Goal: Task Accomplishment & Management: Manage account settings

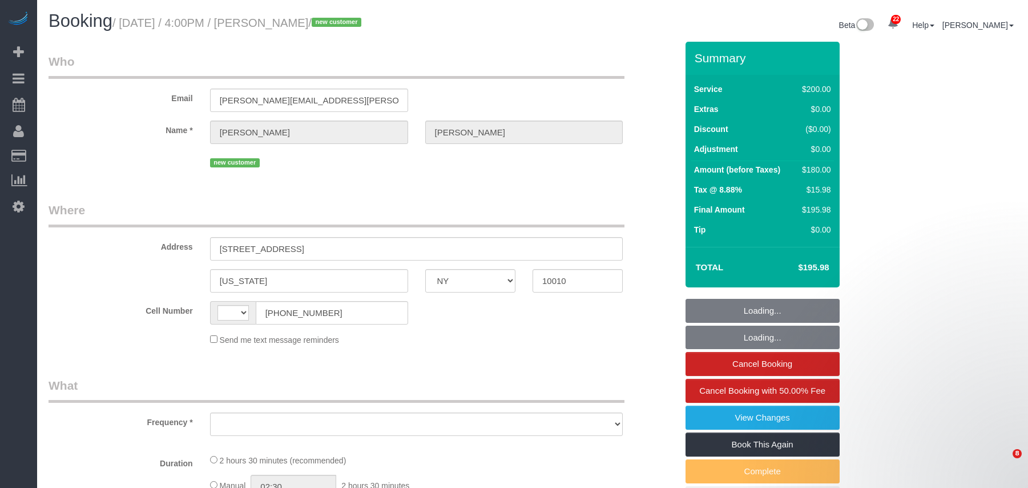
select select "NY"
select select "string:stripe-pm_1S8kCg4VGloSiKo7GHOnHBs4"
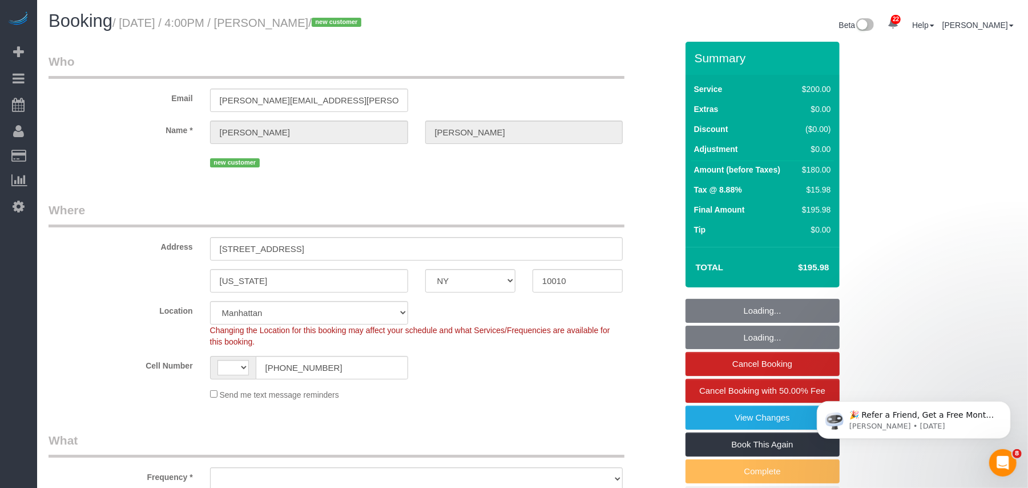
select select "string:[GEOGRAPHIC_DATA]"
select select "object:812"
select select "number:89"
select select "number:74"
select select "number:13"
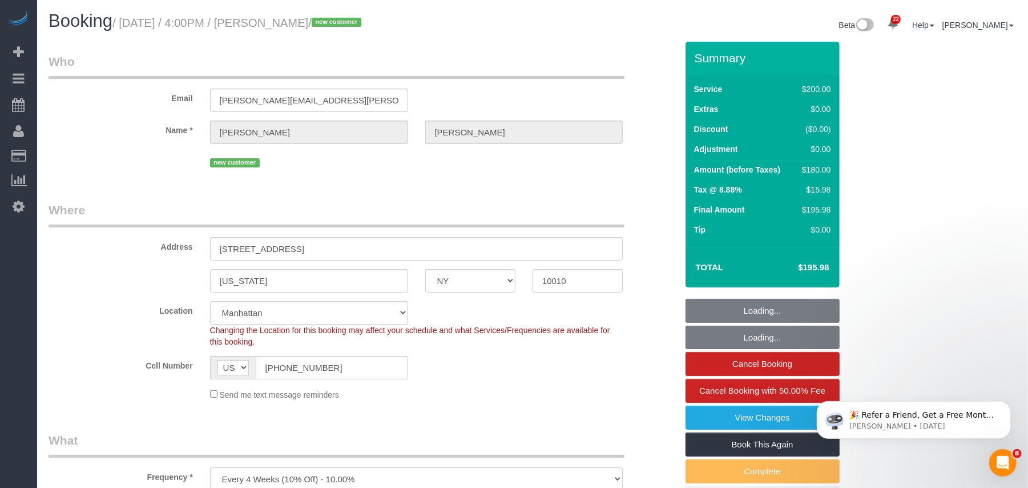
select select "number:7"
select select "object:1046"
select select "150"
select select "spot1"
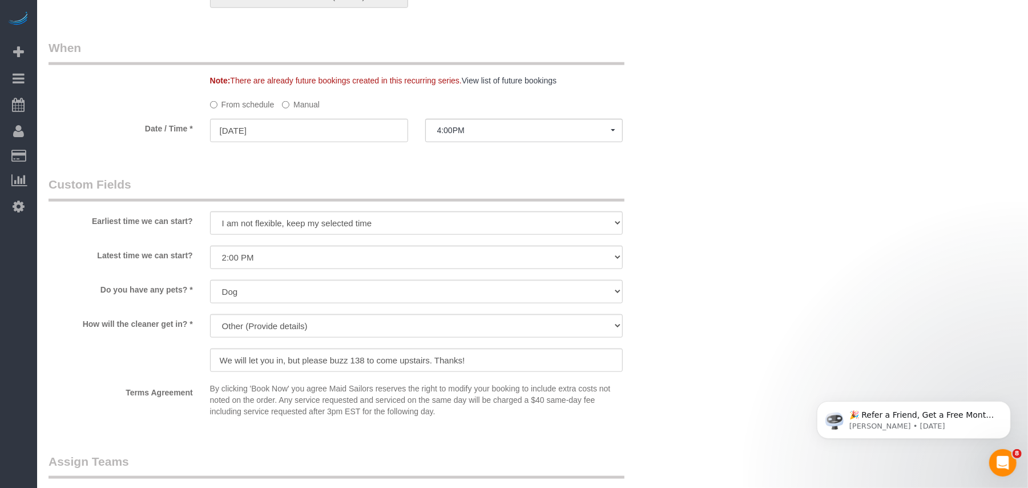
scroll to position [914, 0]
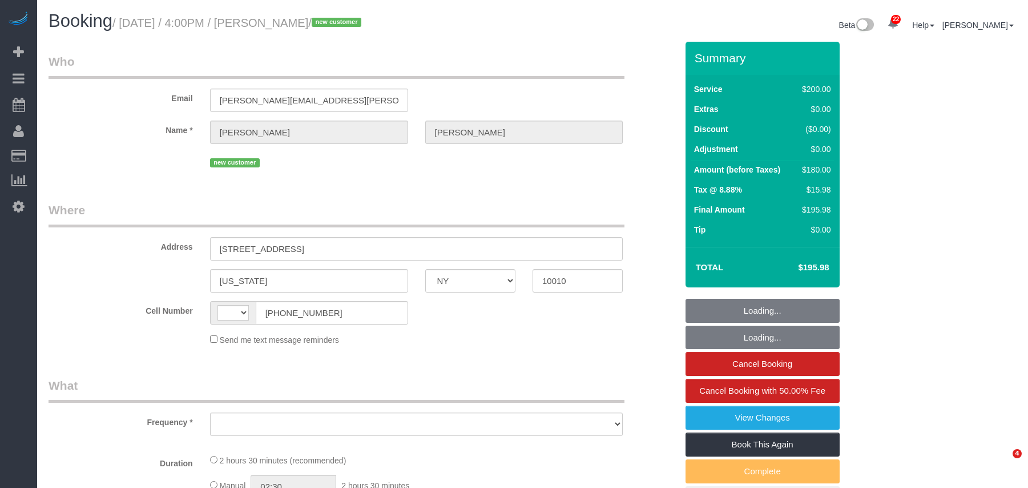
select select "NY"
select select "number:89"
select select "number:74"
select select "number:13"
select select "number:7"
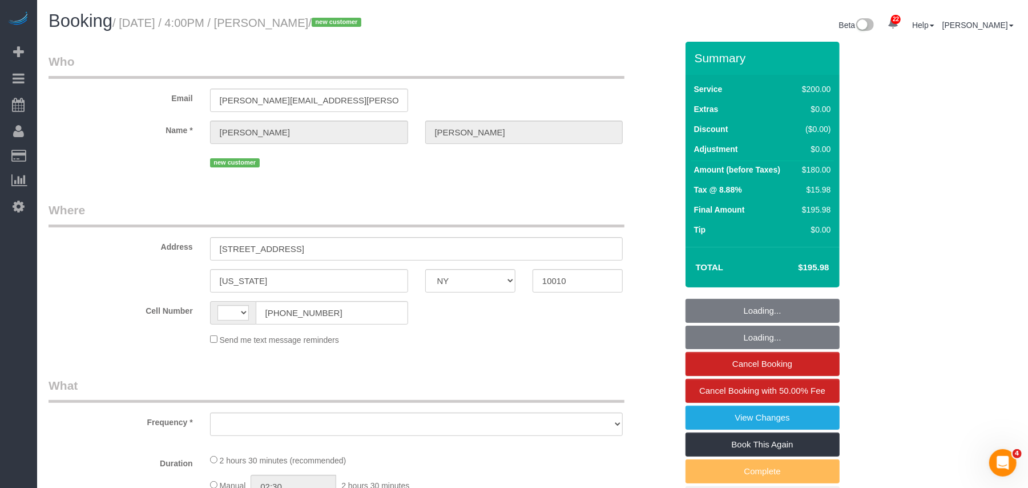
select select "string:US"
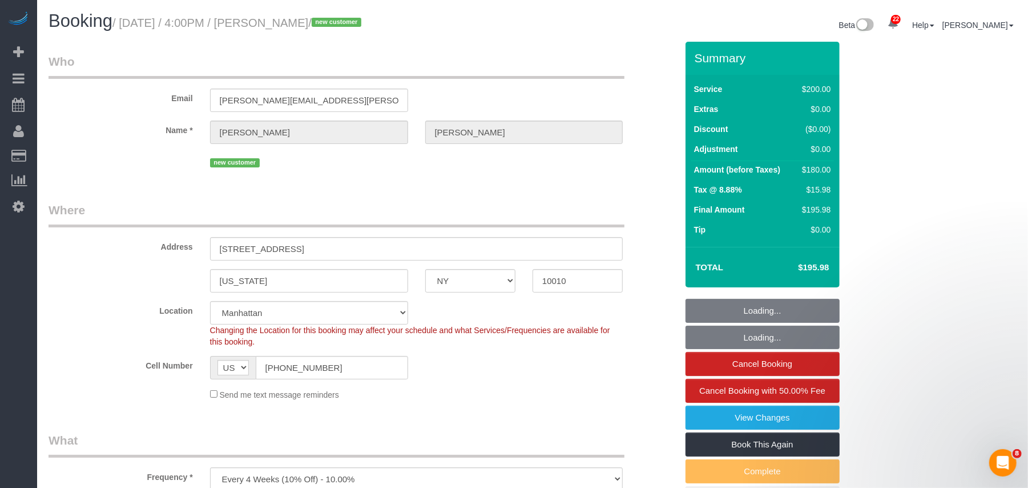
select select "object:957"
select select "150"
select select "spot1"
select select "object:1503"
drag, startPoint x: 135, startPoint y: 21, endPoint x: 126, endPoint y: 21, distance: 9.2
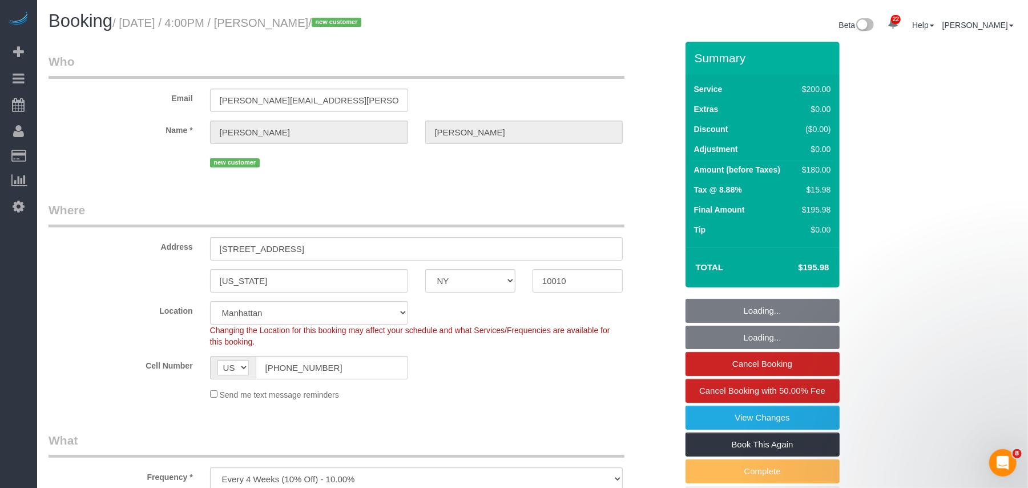
click at [126, 21] on small "/ September 19, 2025 / 4:00PM / Julie Stein / new customer" at bounding box center [238, 23] width 252 height 13
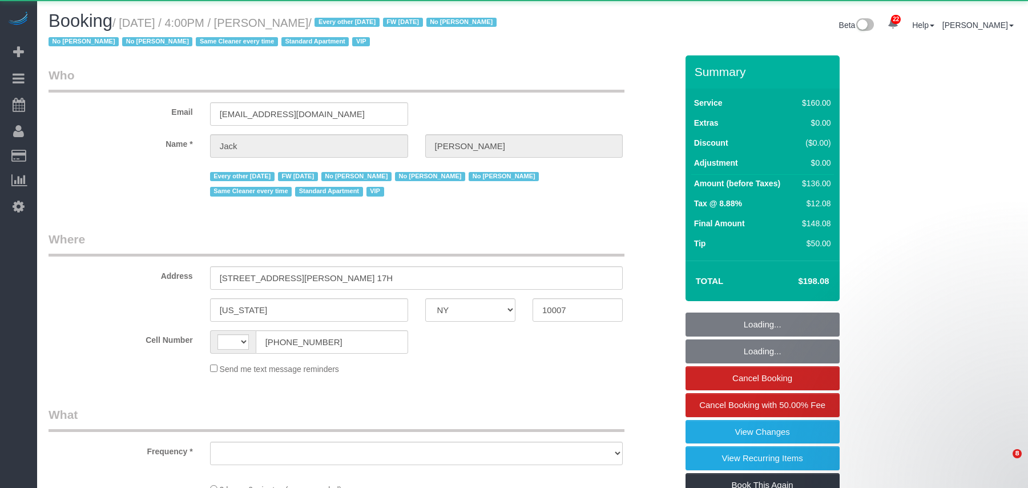
select select "NY"
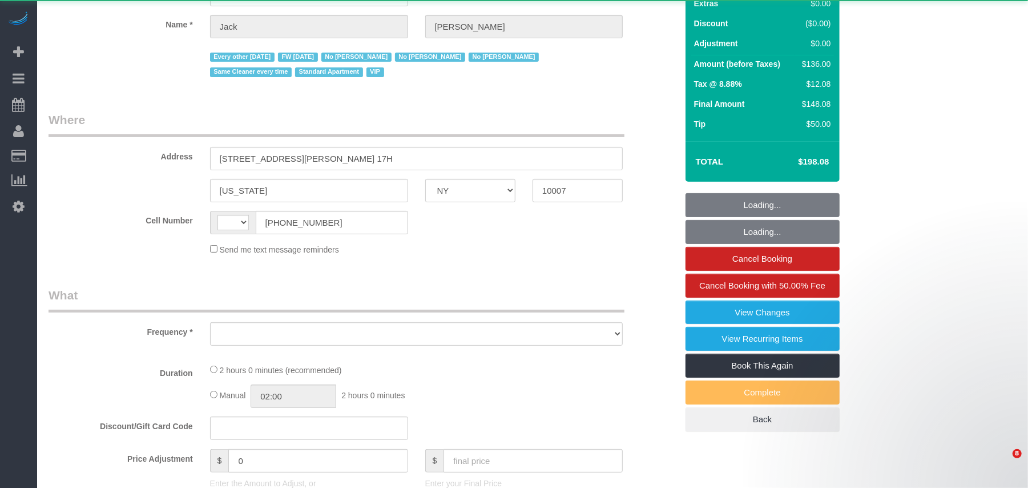
select select "string:[GEOGRAPHIC_DATA]"
select select "string:stripe-pm_1R9Bsk4VGloSiKo7ufTdcySD"
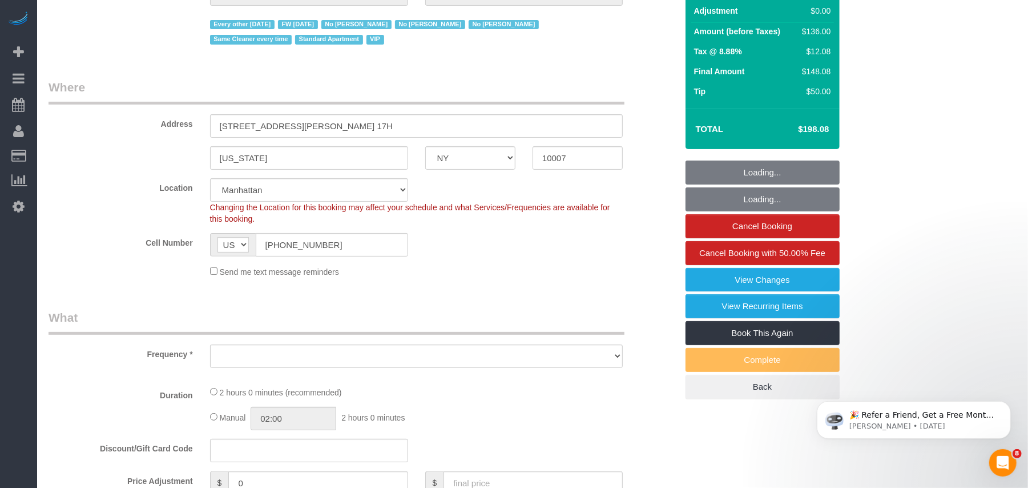
select select "object:991"
select select "number:56"
select select "number:78"
select select "number:15"
select select "number:6"
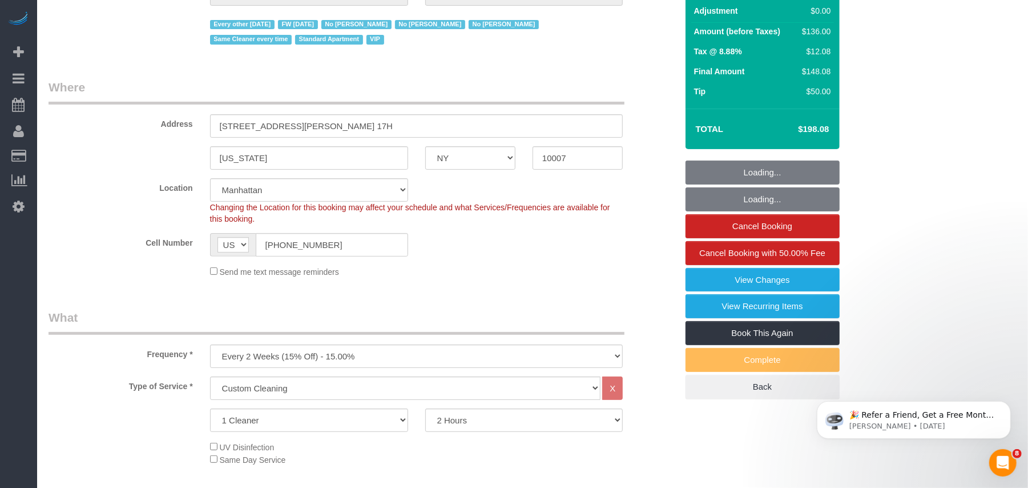
select select "spot1"
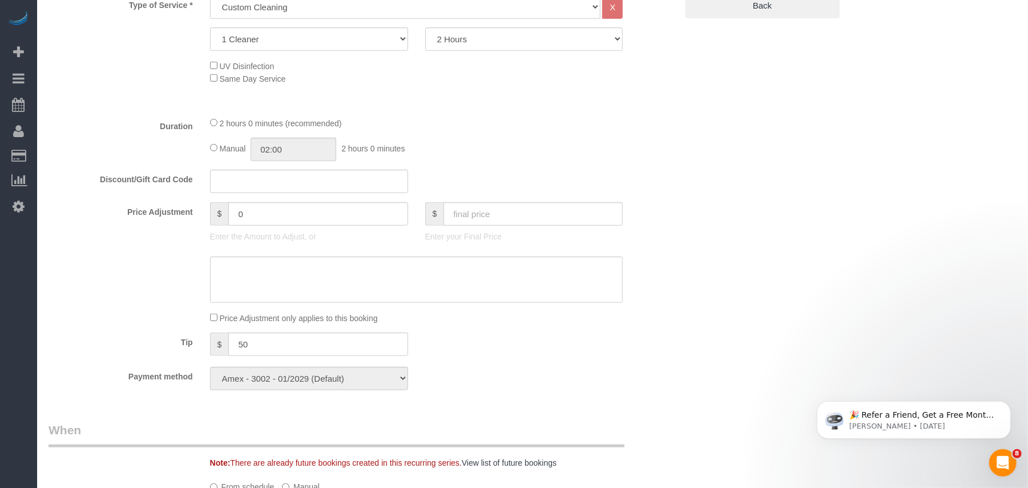
select select "object:1581"
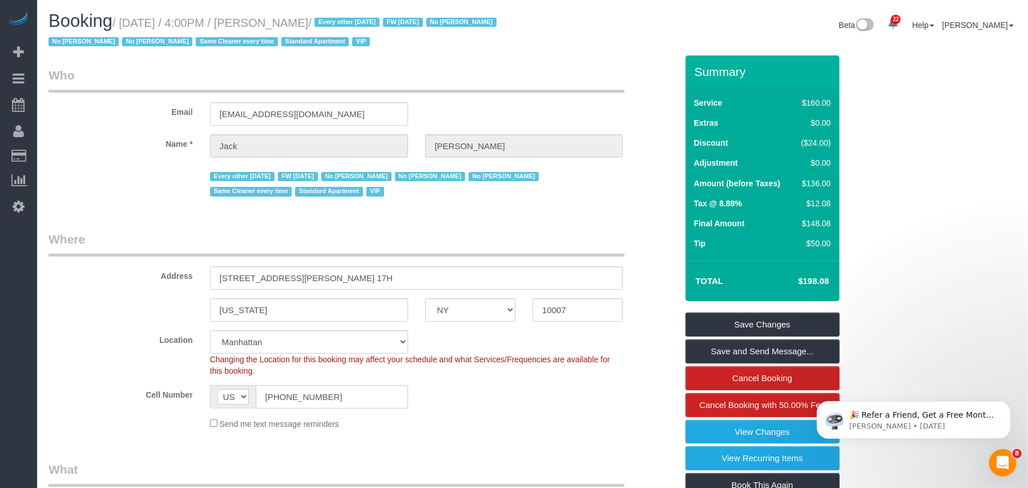
drag, startPoint x: 368, startPoint y: 24, endPoint x: 286, endPoint y: 24, distance: 81.6
click at [286, 24] on small "/ September 19, 2025 / 4:00PM / Jack Baughman / Every other Friday FW 02/02/202…" at bounding box center [275, 33] width 452 height 32
copy small "[PERSON_NAME]"
click at [364, 22] on small "/ September 19, 2025 / 4:00PM / Jack Baughman / Every other Friday FW 02/02/202…" at bounding box center [275, 33] width 452 height 32
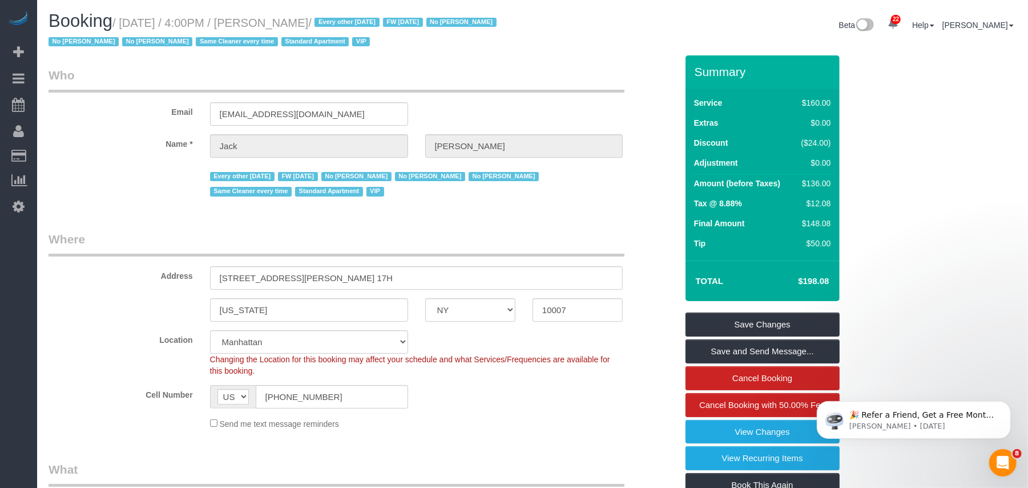
drag, startPoint x: 373, startPoint y: 23, endPoint x: 123, endPoint y: 23, distance: 250.1
click at [123, 23] on small "/ September 19, 2025 / 4:00PM / Jack Baughman / Every other Friday FW 02/02/202…" at bounding box center [275, 33] width 452 height 32
copy small "September 19, 2025 / 4:00PM / Jack Baughman"
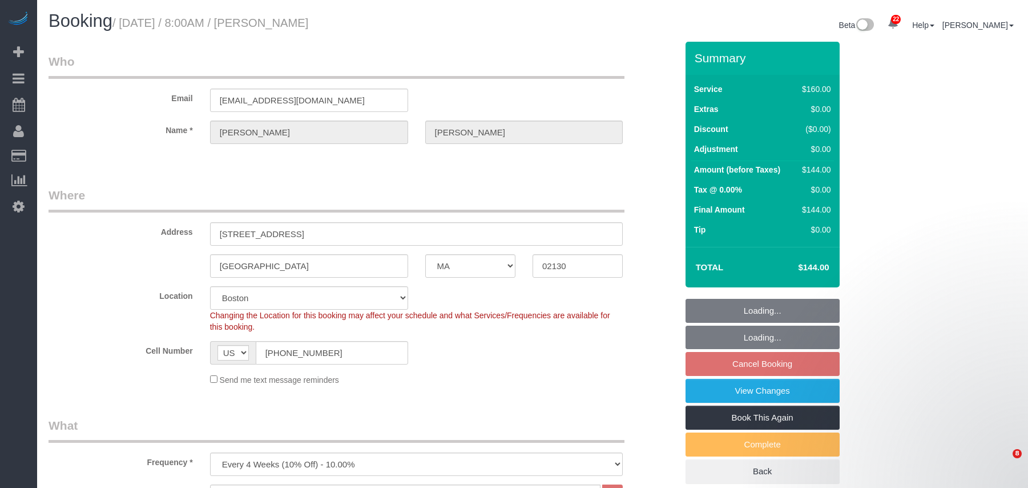
select select "MA"
select select "spot1"
select select "number:89"
select select "number:90"
select select "number:15"
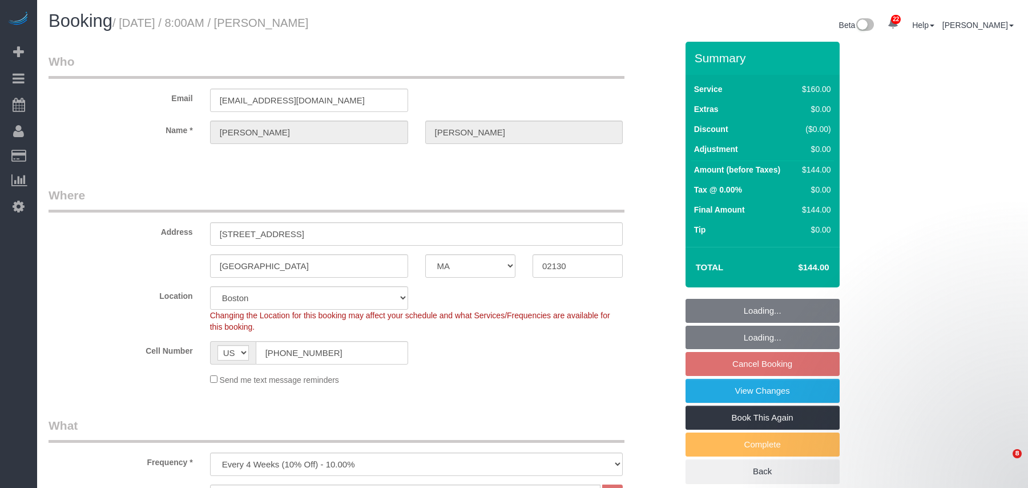
select select "number:5"
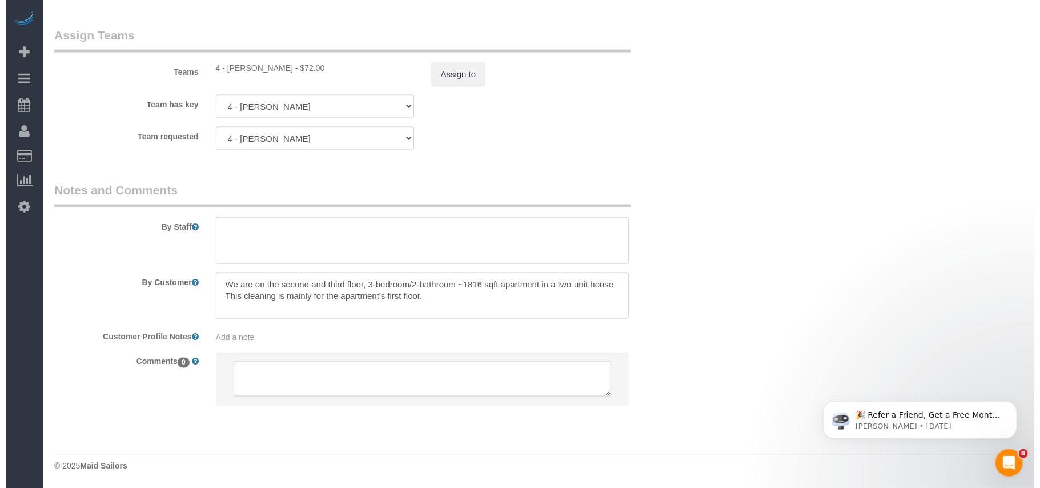
scroll to position [1091, 0]
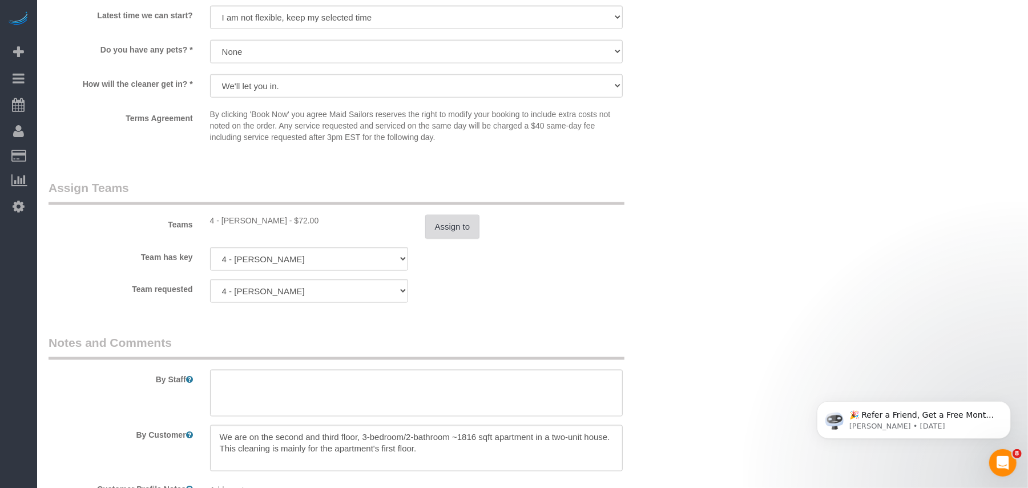
click at [451, 223] on button "Assign to" at bounding box center [452, 227] width 55 height 24
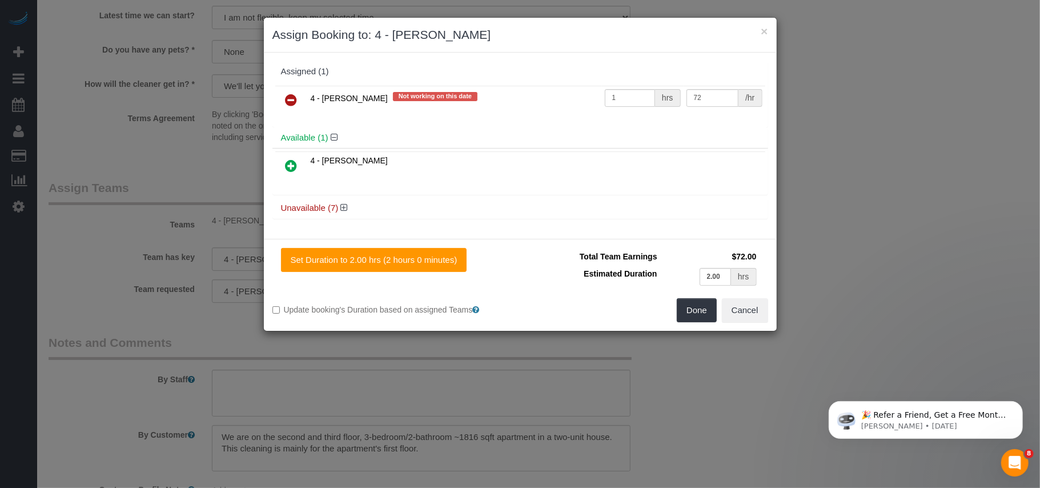
click at [288, 104] on icon at bounding box center [291, 100] width 12 height 14
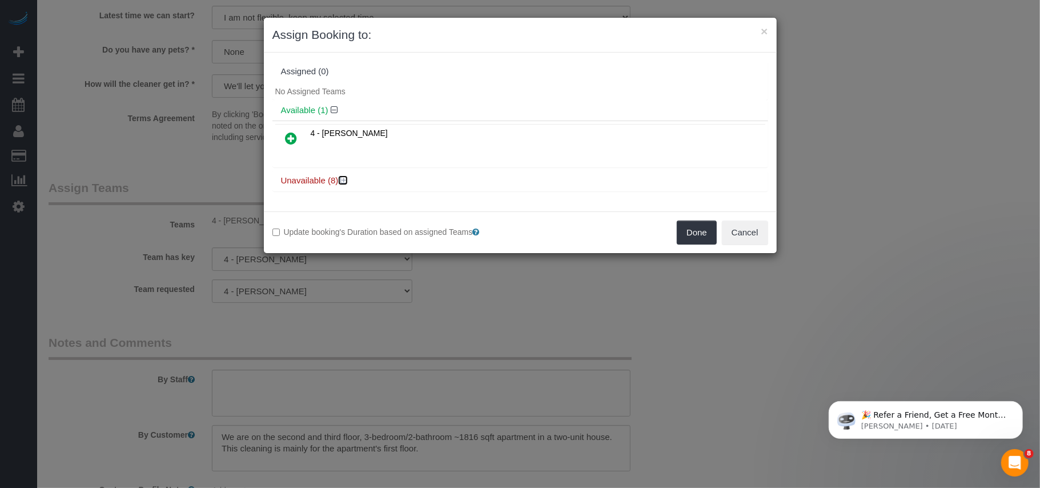
click at [346, 178] on icon at bounding box center [344, 180] width 7 height 9
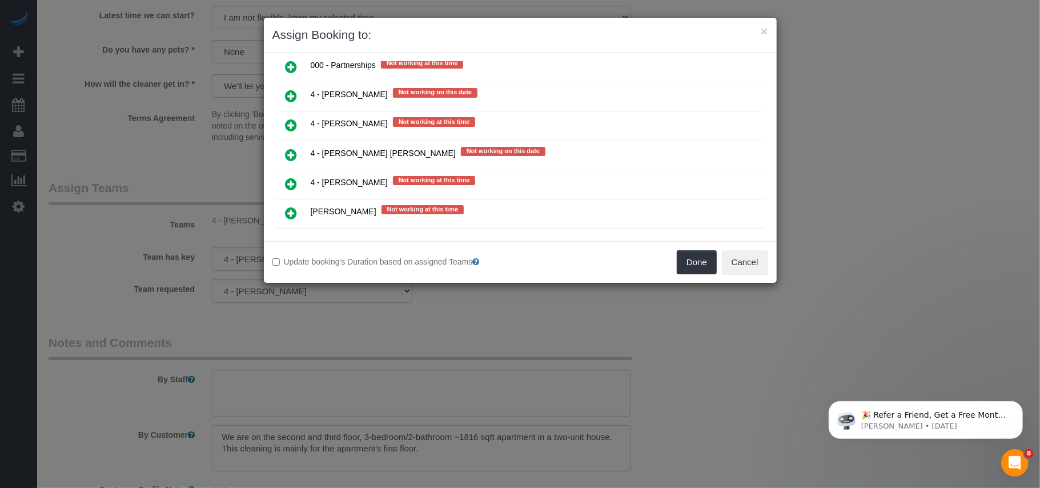
scroll to position [152, 0]
click at [287, 154] on icon at bounding box center [291, 154] width 12 height 14
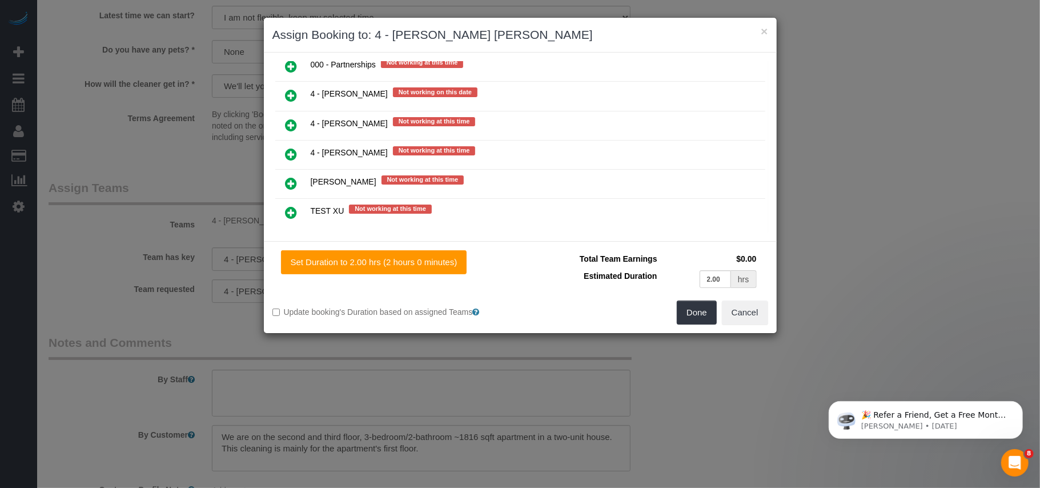
scroll to position [0, 0]
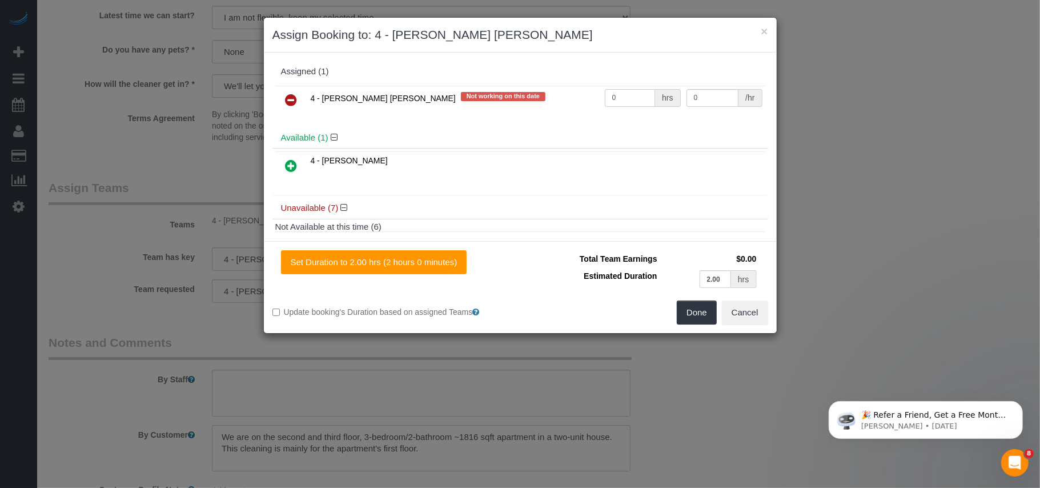
click at [620, 106] on input "0" at bounding box center [630, 98] width 51 height 18
drag, startPoint x: 620, startPoint y: 98, endPoint x: 462, endPoint y: 97, distance: 157.6
click at [464, 97] on tr "4 - Fabiola Rodrigues Pimentel Santos Not working on this date 0 hrs 0 /hr" at bounding box center [520, 100] width 490 height 29
type input "72"
click at [709, 101] on input "0" at bounding box center [712, 98] width 53 height 18
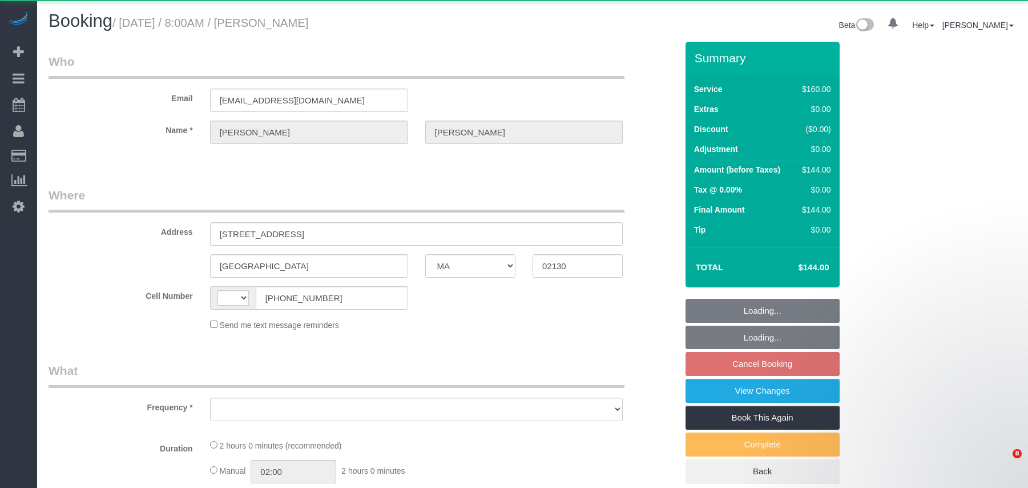
select select "MA"
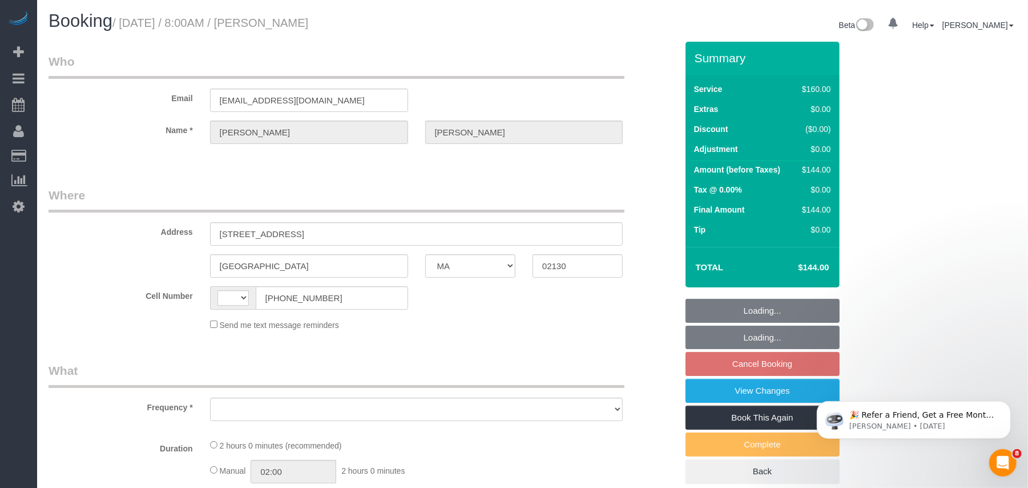
select select "object:550"
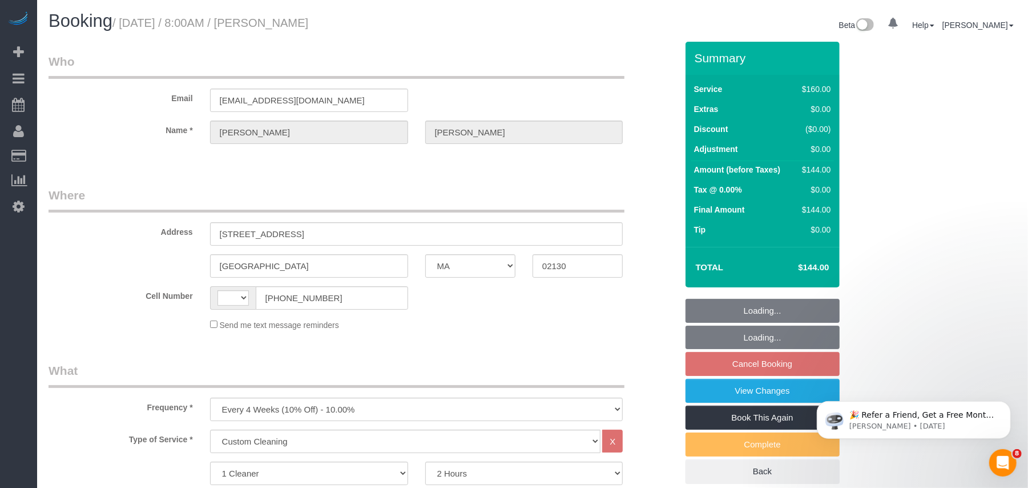
select select "string:[GEOGRAPHIC_DATA]"
select select "string:stripe-pm_1RJeMl4VGloSiKo7i1YJXtOp"
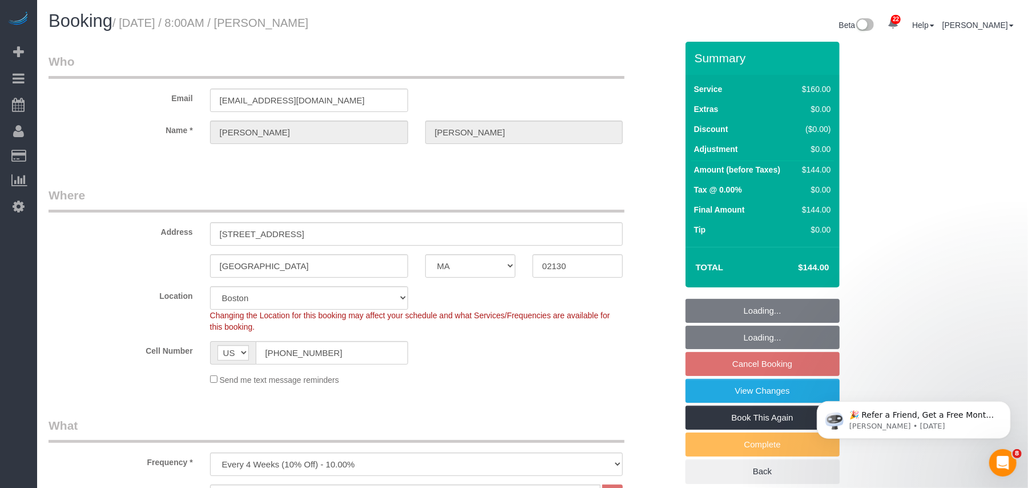
select select "number:89"
select select "number:90"
select select "number:15"
select select "number:5"
select select "spot1"
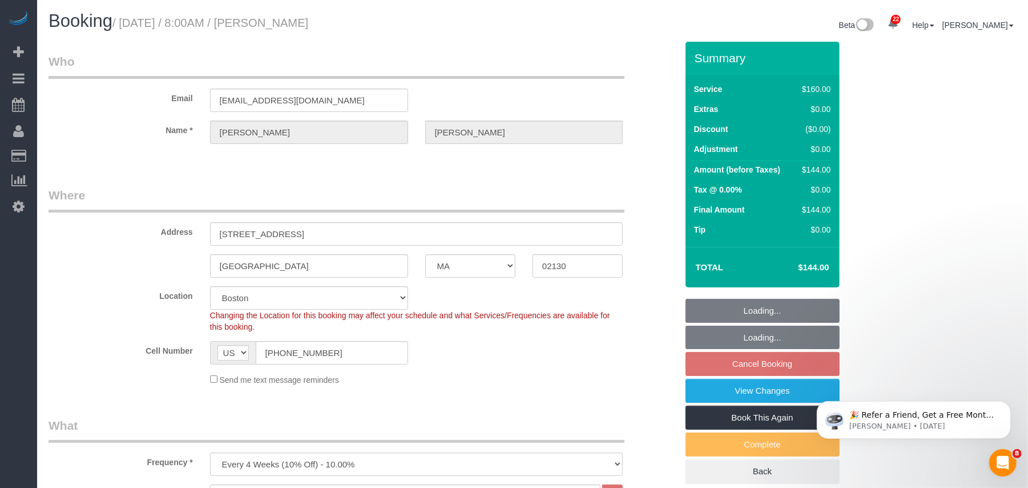
select select "object:1135"
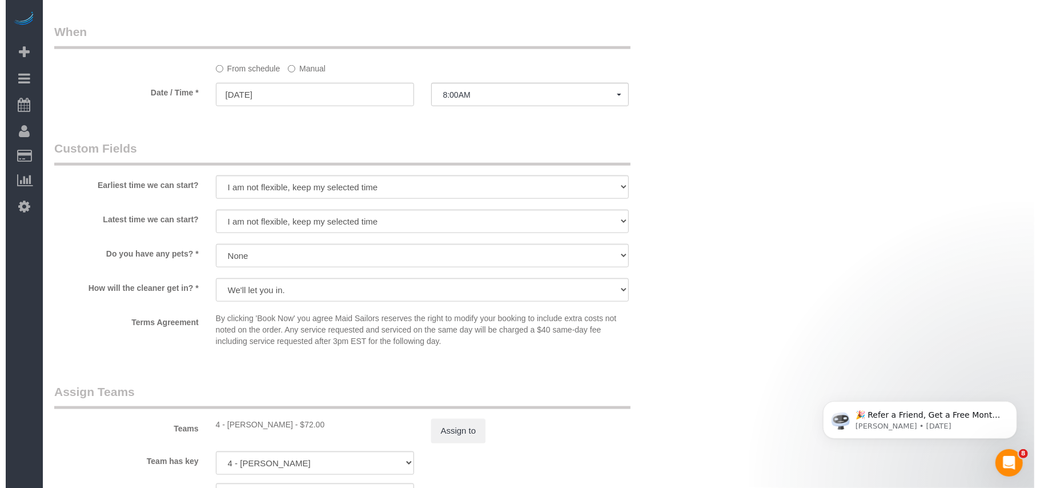
scroll to position [914, 0]
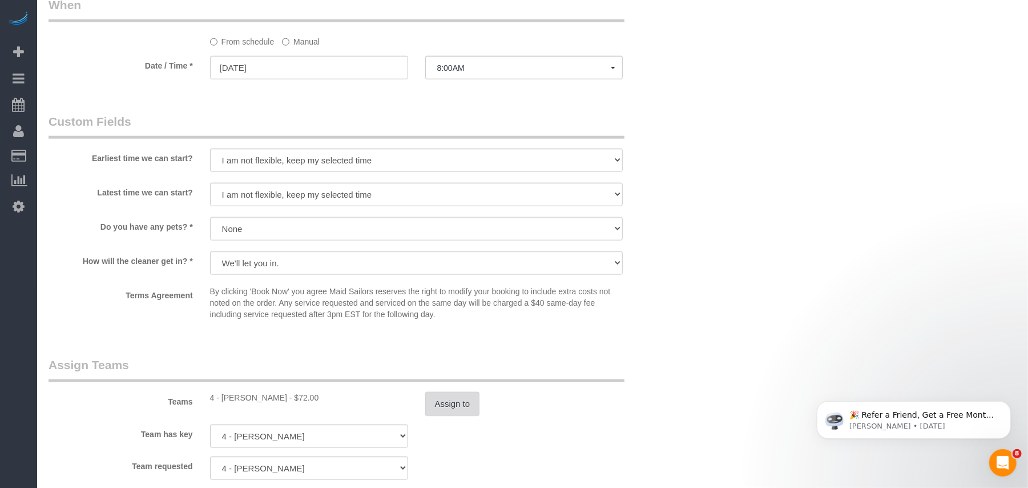
click at [457, 394] on button "Assign to" at bounding box center [452, 404] width 55 height 24
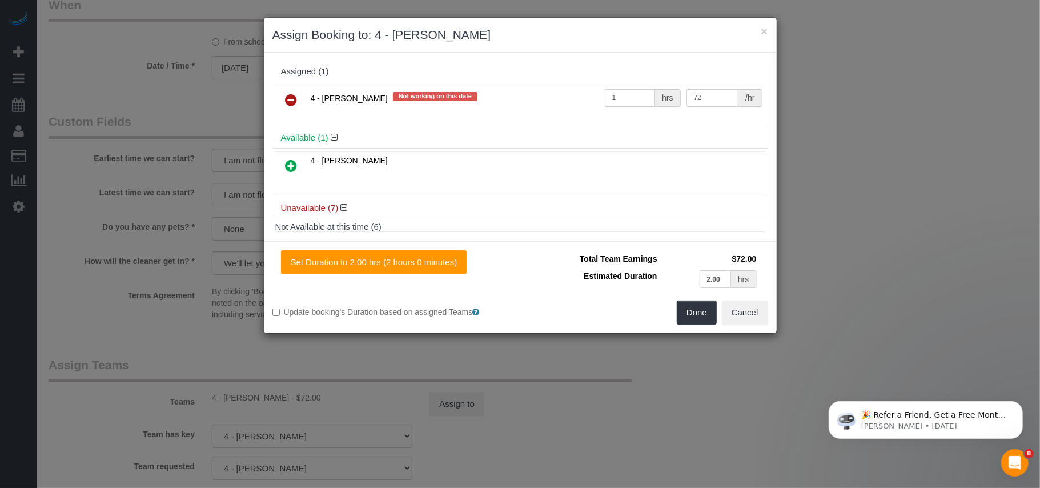
click at [288, 104] on icon at bounding box center [291, 100] width 12 height 14
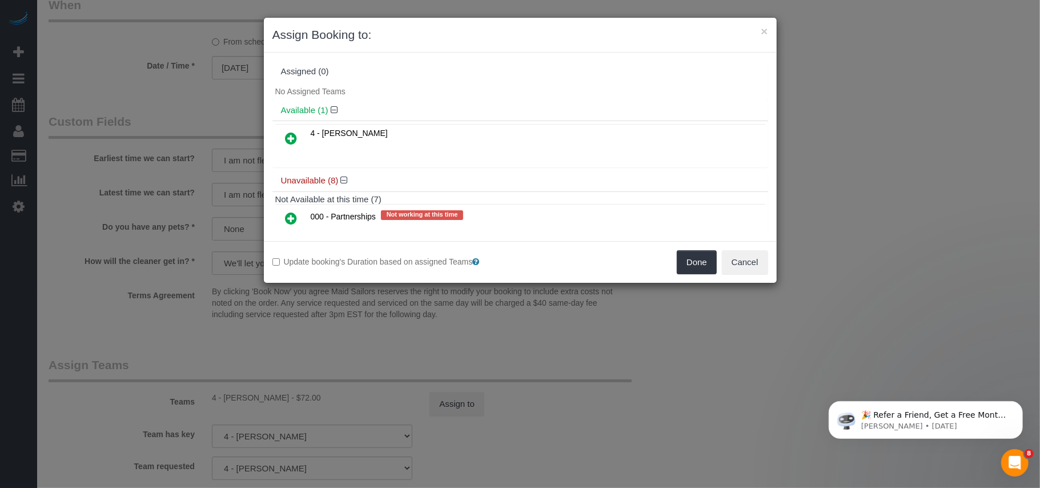
click at [288, 219] on icon at bounding box center [291, 218] width 12 height 14
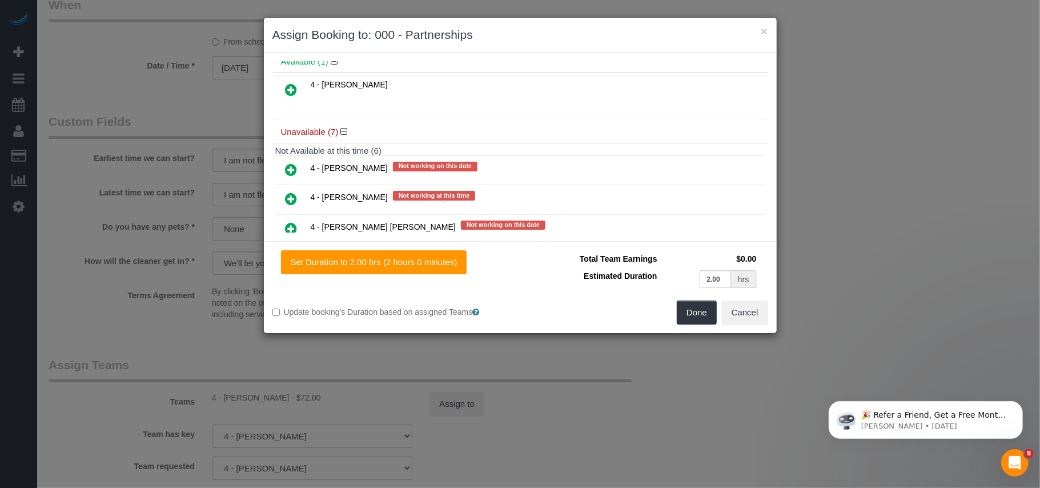
scroll to position [152, 0]
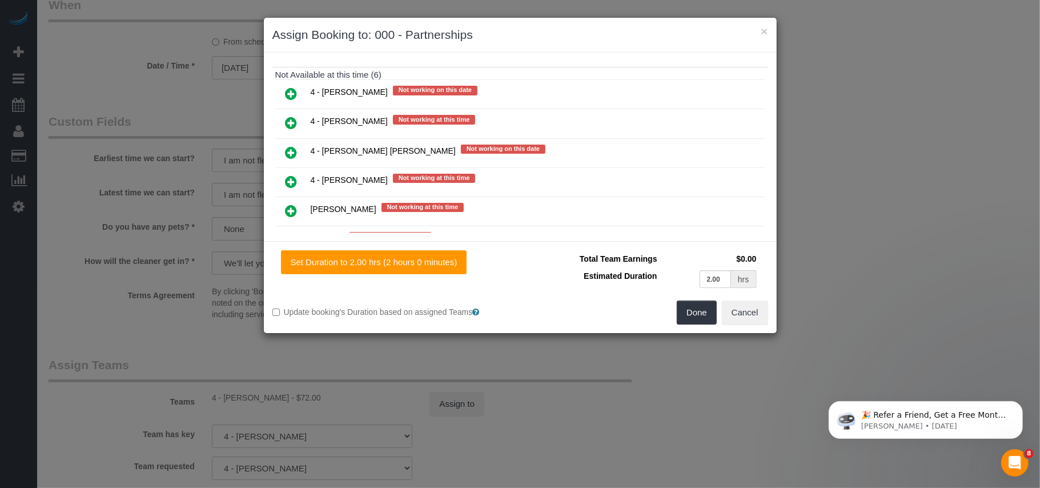
click at [291, 153] on icon at bounding box center [291, 153] width 12 height 14
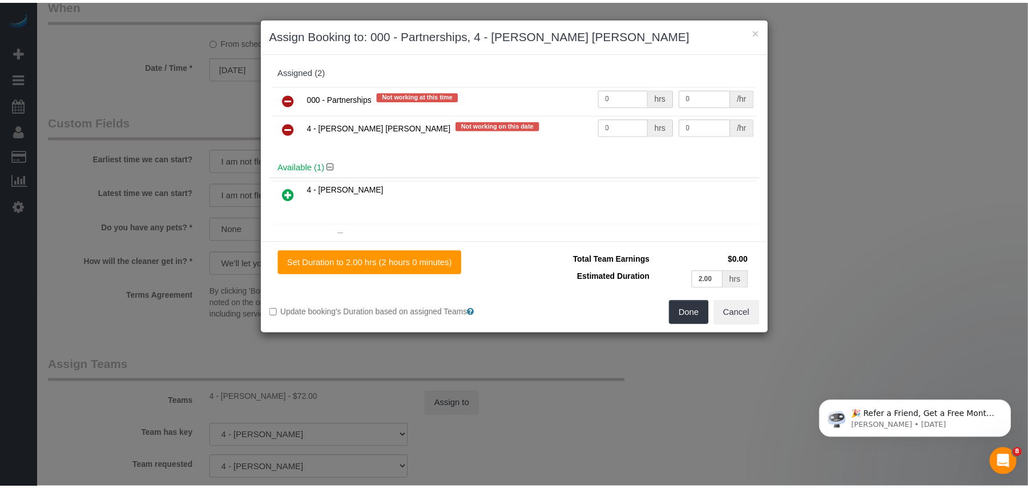
scroll to position [0, 0]
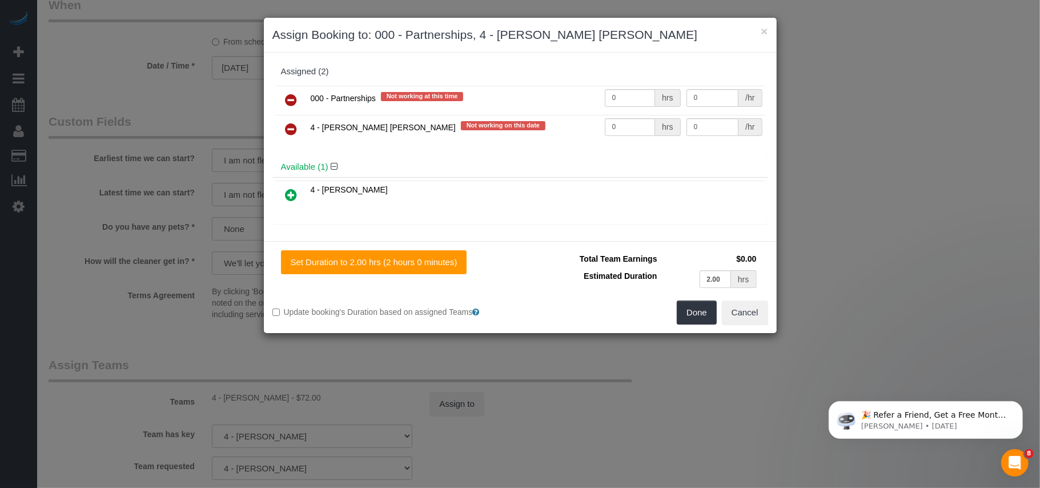
click at [289, 99] on icon at bounding box center [291, 100] width 12 height 14
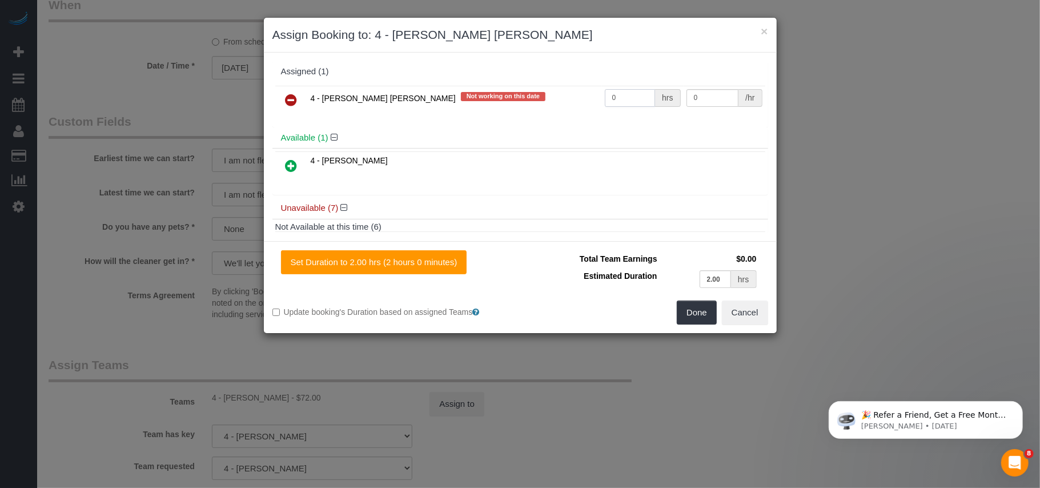
drag, startPoint x: 617, startPoint y: 99, endPoint x: 549, endPoint y: 98, distance: 67.4
click at [551, 98] on tr "4 - Fabiola Rodrigues Pimentel Santos Not working on this date 0 hrs 0 /hr" at bounding box center [520, 100] width 490 height 29
type input "72"
drag, startPoint x: 699, startPoint y: 99, endPoint x: 665, endPoint y: 99, distance: 34.3
click at [665, 99] on tr "4 - Fabiola Rodrigues Pimentel Santos Not working on this date 72 hrs 0 /hr" at bounding box center [520, 100] width 490 height 29
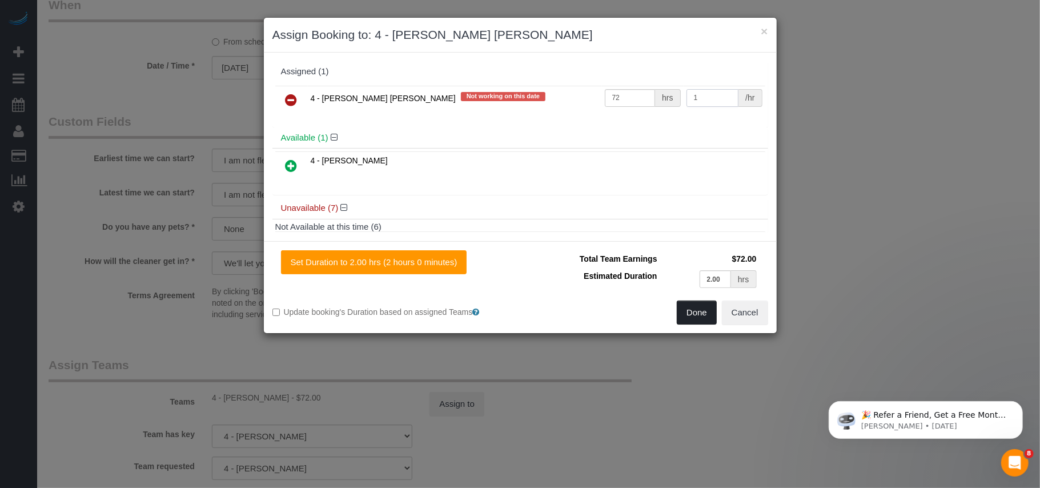
type input "1"
click at [707, 311] on button "Done" at bounding box center [697, 312] width 40 height 24
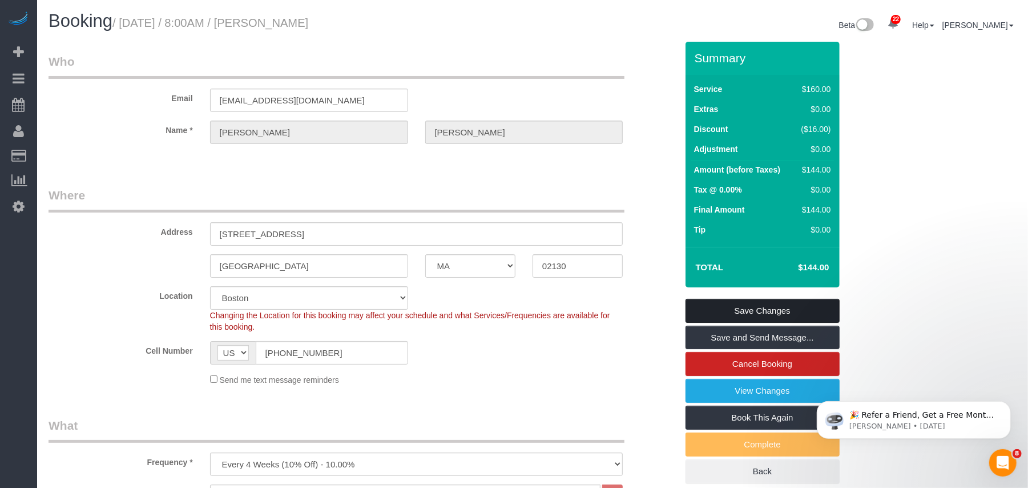
click at [755, 307] on link "Save Changes" at bounding box center [763, 311] width 154 height 24
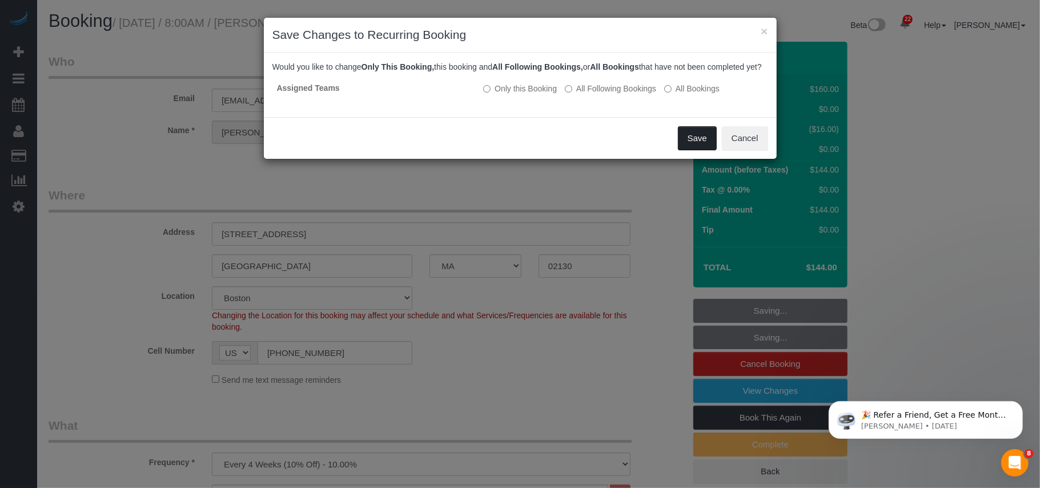
drag, startPoint x: 690, startPoint y: 152, endPoint x: 683, endPoint y: 160, distance: 10.5
click at [690, 150] on button "Save" at bounding box center [697, 138] width 39 height 24
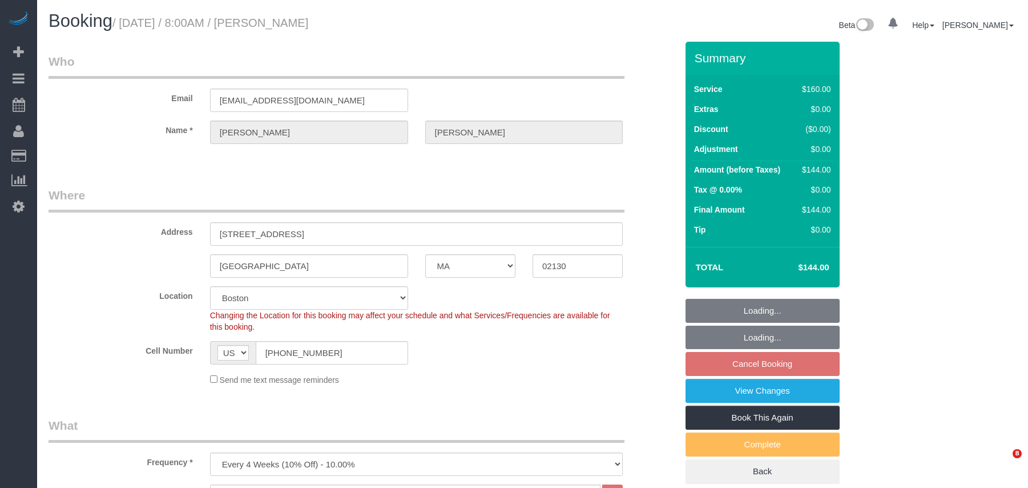
select select "MA"
select select "number:89"
select select "number:90"
select select "number:15"
select select "number:5"
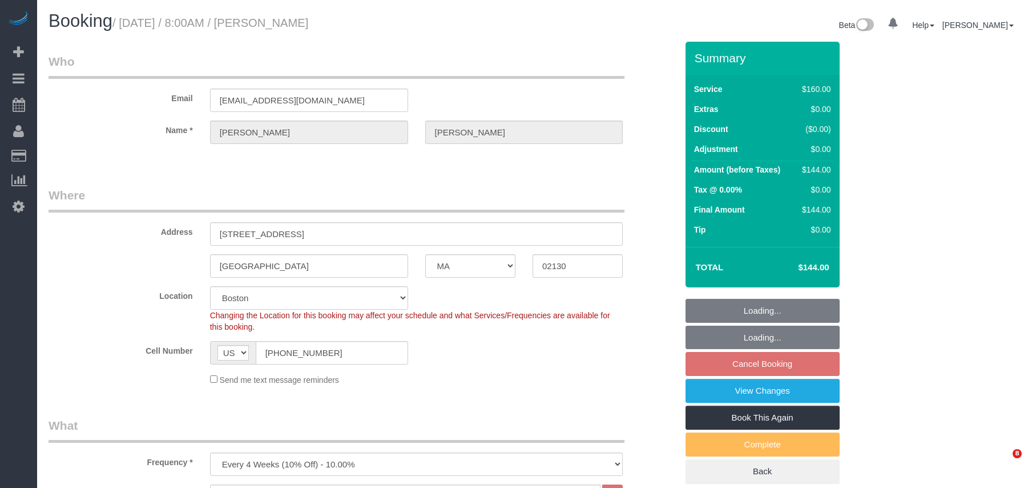
select select "spot1"
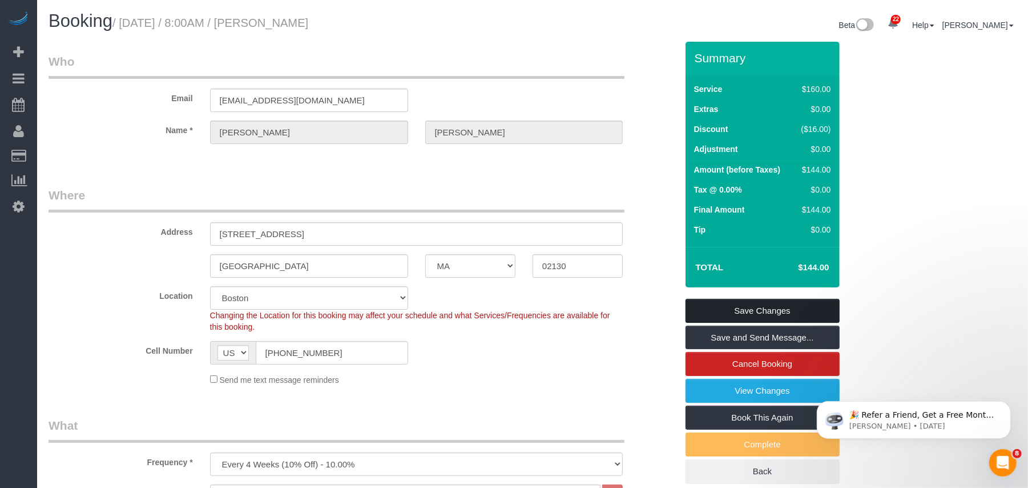
click at [749, 304] on link "Save Changes" at bounding box center [763, 311] width 154 height 24
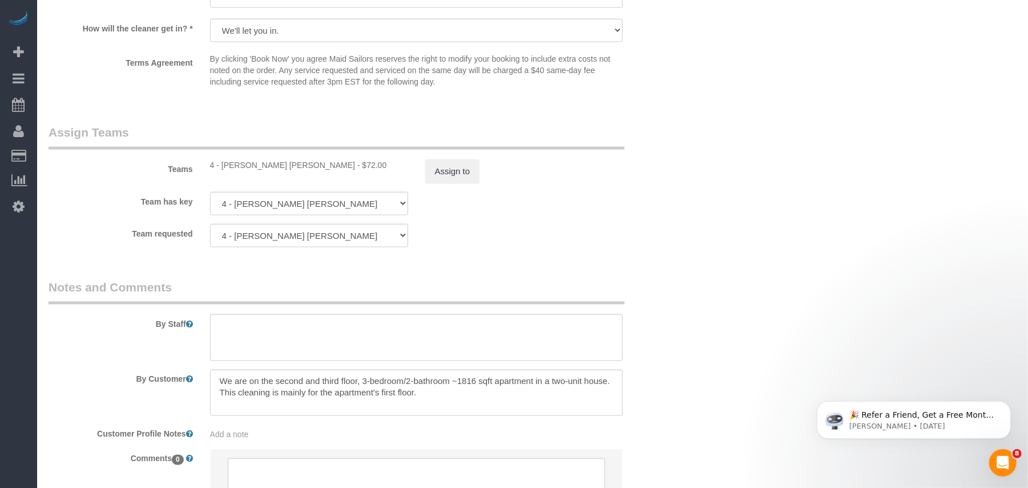
scroll to position [1263, 0]
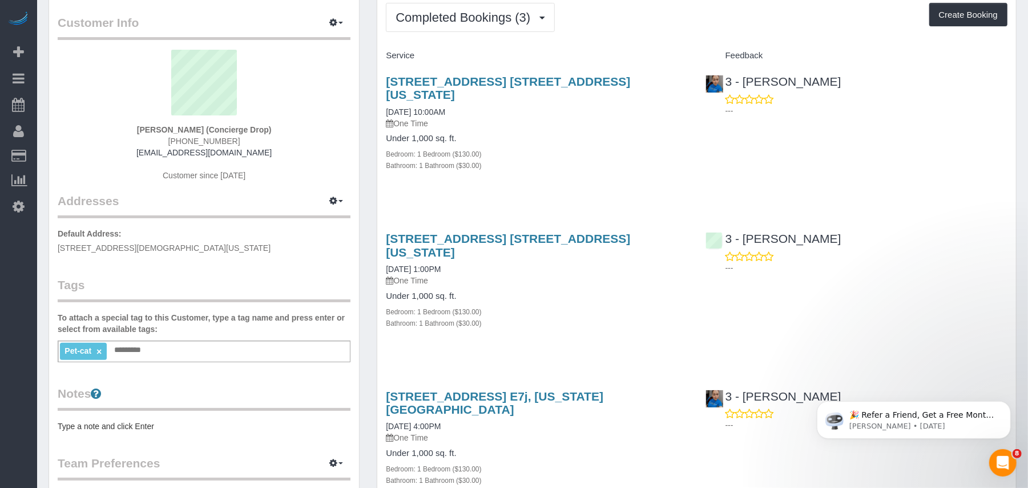
scroll to position [152, 0]
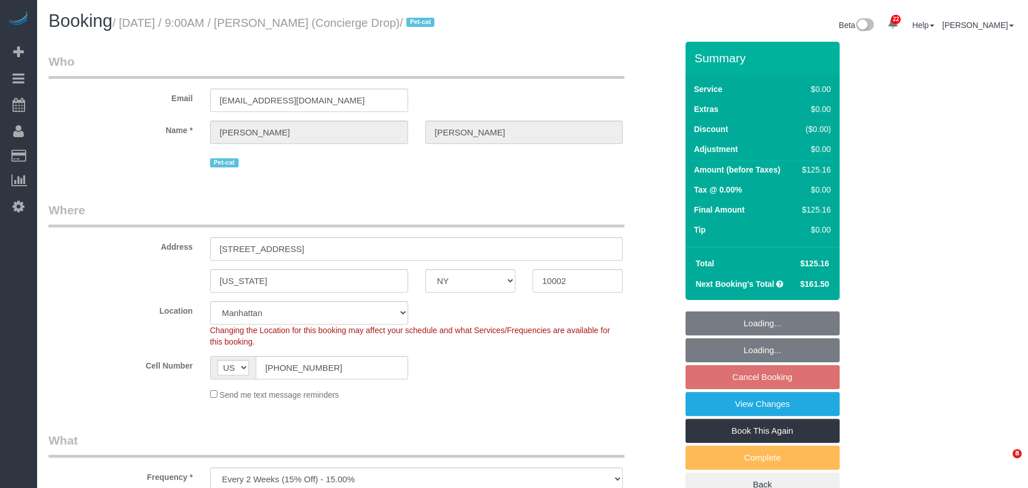
select select "NY"
select select "2"
select select "number:89"
select select "number:90"
select select "number:15"
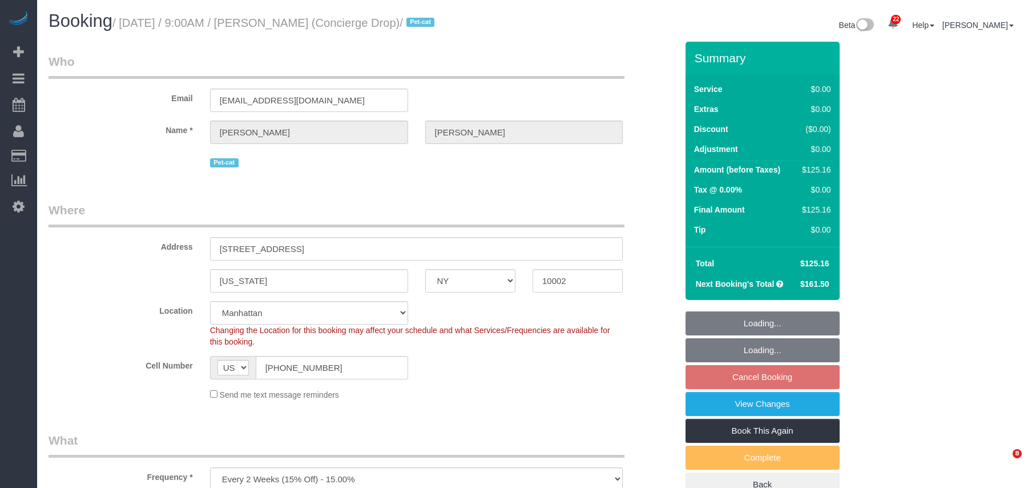
select select "number:6"
select select "spot2"
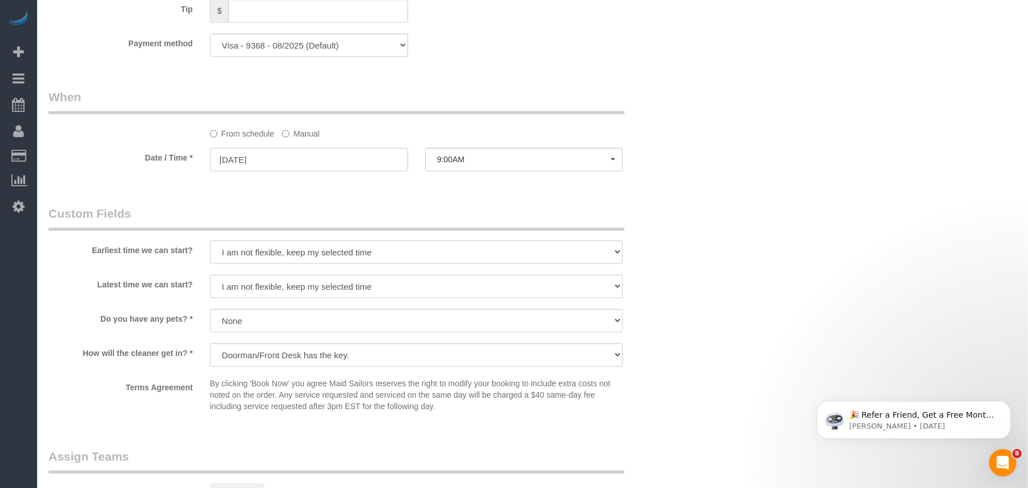
scroll to position [685, 0]
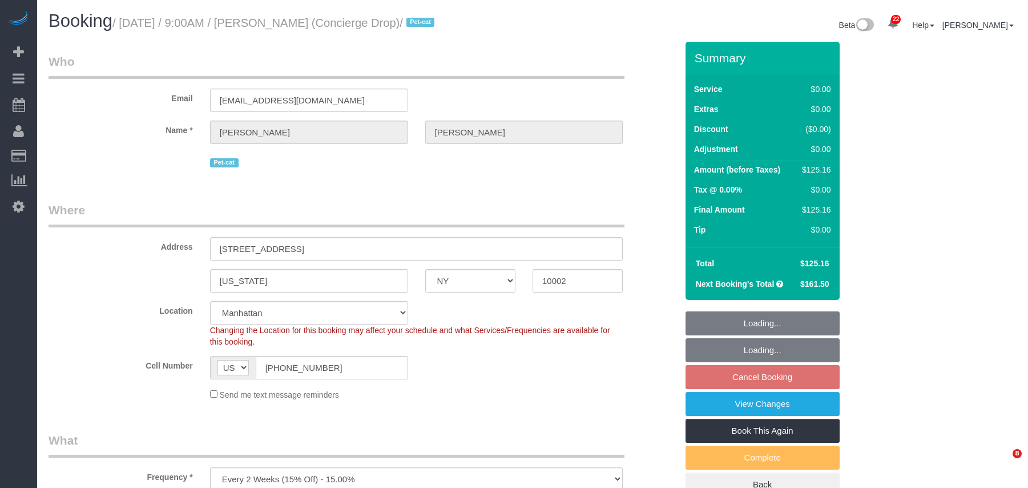
select select "NY"
select select "number:89"
select select "number:90"
select select "number:15"
select select "number:6"
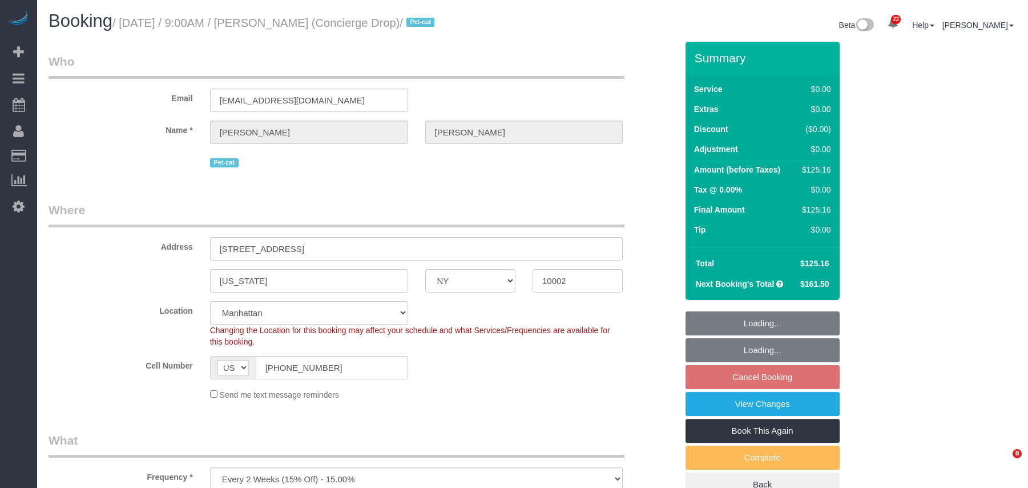
select select "object:1513"
select select "spot2"
select select "2"
